Goal: Entertainment & Leisure: Consume media (video, audio)

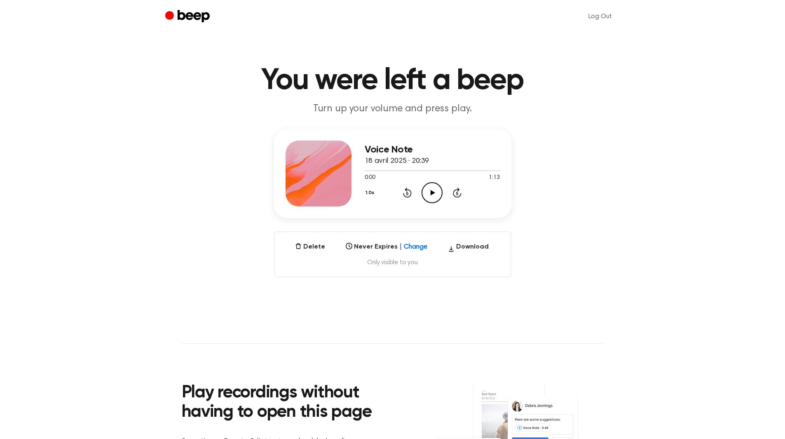
click at [428, 188] on icon "Play Audio" at bounding box center [432, 192] width 21 height 21
click at [434, 193] on icon at bounding box center [432, 192] width 4 height 5
click at [433, 192] on icon at bounding box center [433, 192] width 5 height 5
drag, startPoint x: 370, startPoint y: 170, endPoint x: 335, endPoint y: 170, distance: 35.0
click at [335, 170] on div "Voice Note 18 avril 2025 · 20:39 0:05 1:13 Your browser does not support the [o…" at bounding box center [392, 173] width 237 height 89
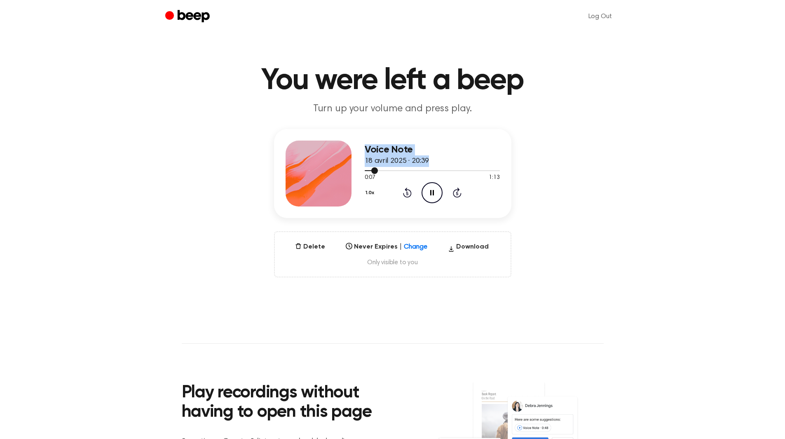
click at [368, 171] on div at bounding box center [432, 170] width 135 height 7
click at [433, 193] on icon at bounding box center [433, 192] width 5 height 5
click at [432, 193] on icon "Pause Audio" at bounding box center [432, 192] width 21 height 21
click at [433, 189] on icon "Play Audio" at bounding box center [432, 192] width 21 height 21
click at [435, 192] on icon "Pause Audio" at bounding box center [432, 192] width 21 height 21
